Goal: Task Accomplishment & Management: Use online tool/utility

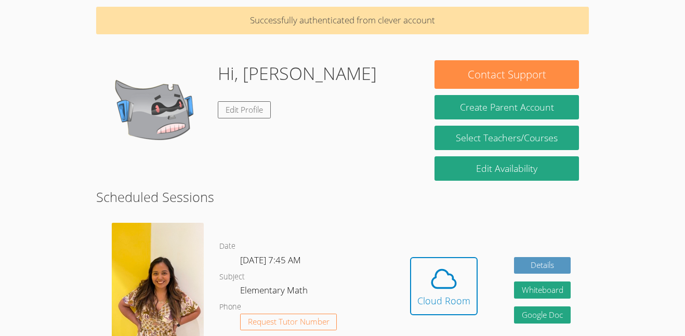
scroll to position [54, 0]
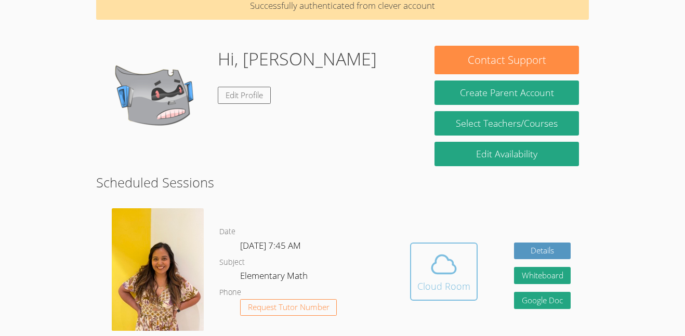
click at [436, 265] on icon at bounding box center [443, 264] width 29 height 29
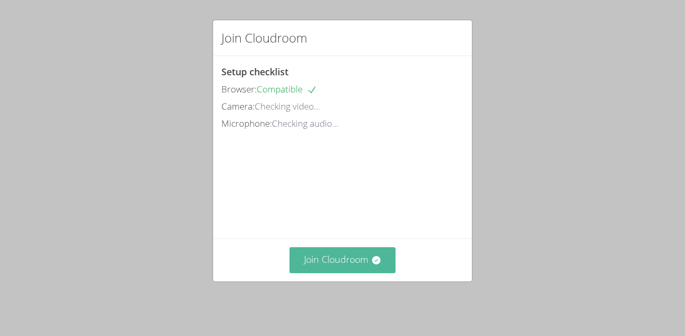
click at [382, 269] on button "Join Cloudroom" at bounding box center [342, 259] width 106 height 25
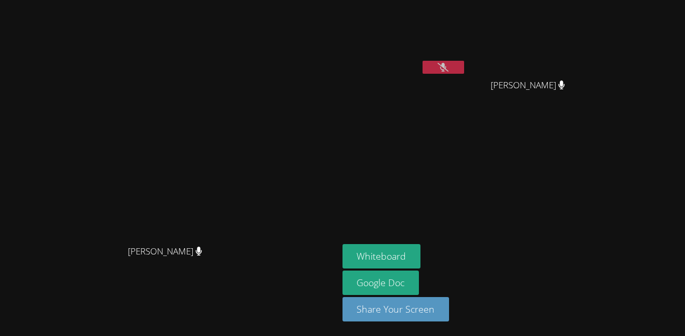
click at [464, 66] on button at bounding box center [443, 67] width 42 height 13
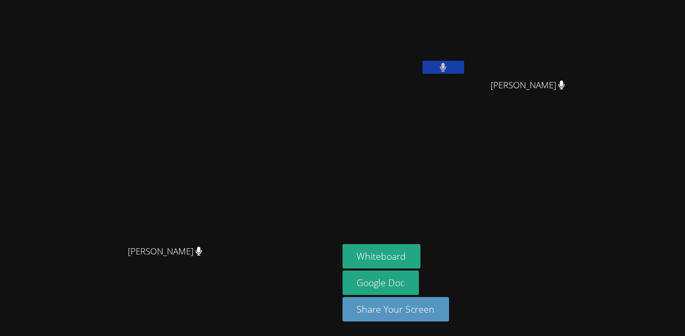
click at [464, 66] on button at bounding box center [443, 67] width 42 height 13
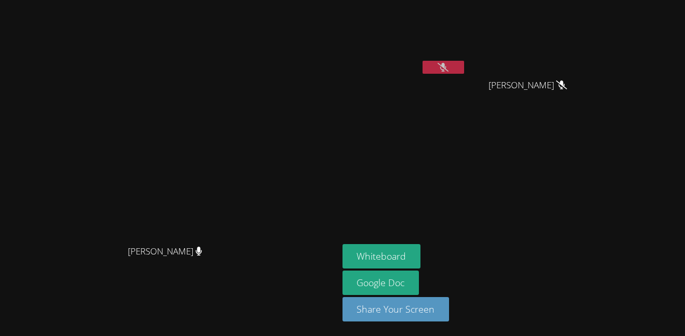
click at [448, 63] on icon at bounding box center [442, 67] width 11 height 9
click at [446, 63] on icon at bounding box center [442, 67] width 7 height 9
click at [448, 63] on icon at bounding box center [442, 67] width 11 height 9
click at [446, 63] on icon at bounding box center [442, 67] width 7 height 9
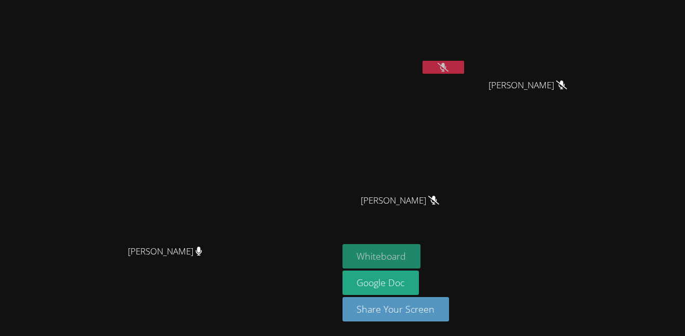
click at [421, 249] on button "Whiteboard" at bounding box center [381, 256] width 78 height 24
click at [421, 252] on button "Whiteboard" at bounding box center [381, 256] width 78 height 24
click at [421, 250] on button "Whiteboard" at bounding box center [381, 256] width 78 height 24
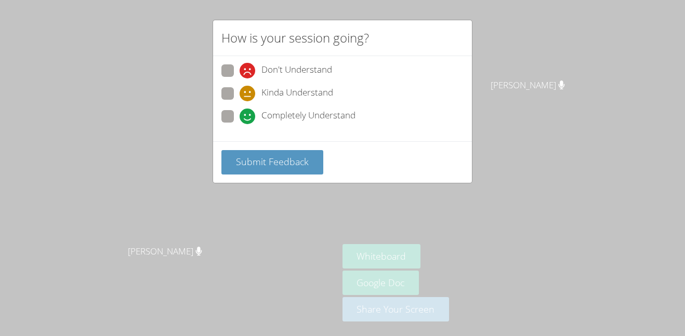
click at [230, 124] on label "Completely Understand" at bounding box center [288, 117] width 134 height 14
click at [239, 119] on input "Completely Understand" at bounding box center [243, 114] width 9 height 9
radio input "true"
click at [260, 162] on span "Submit Feedback" at bounding box center [272, 161] width 73 height 12
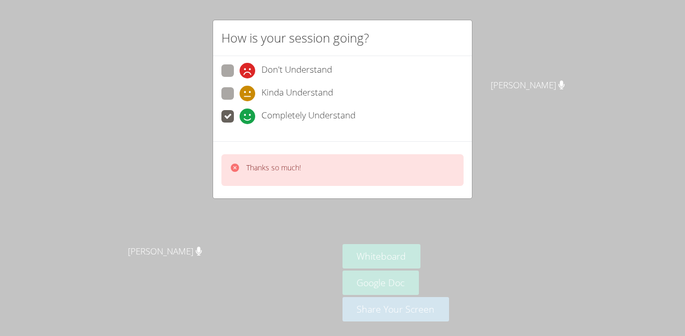
click at [566, 236] on div "How is your session going? Don't Understand Kinda Understand Completely Underst…" at bounding box center [342, 168] width 685 height 336
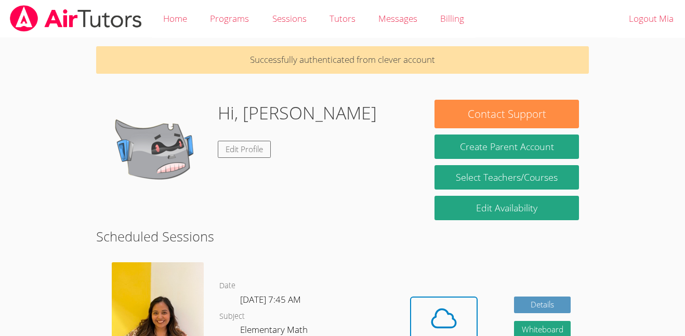
scroll to position [54, 0]
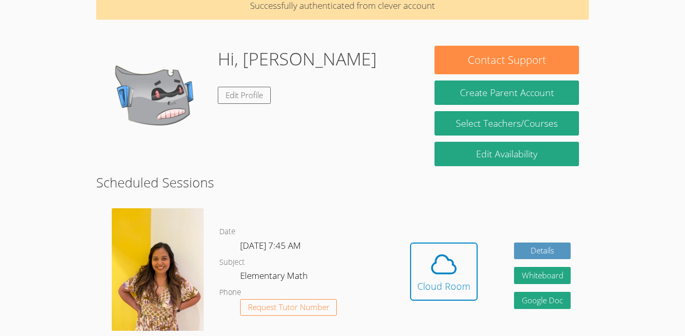
click at [253, 105] on div "Hi, Mia Edit Profile" at bounding box center [297, 98] width 159 height 104
click at [250, 95] on link "Edit Profile" at bounding box center [244, 95] width 53 height 17
